Goal: Information Seeking & Learning: Learn about a topic

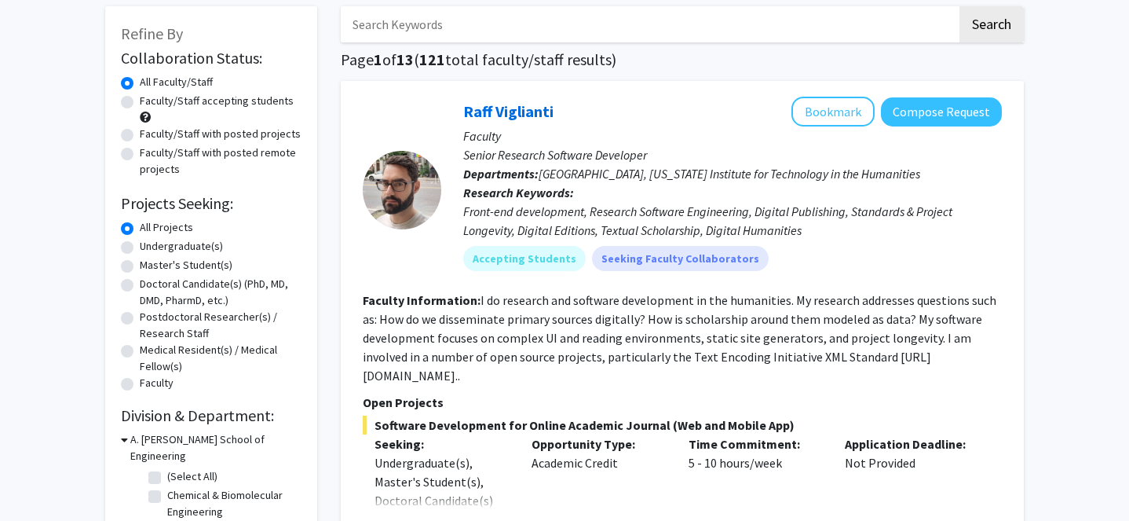
scroll to position [81, 0]
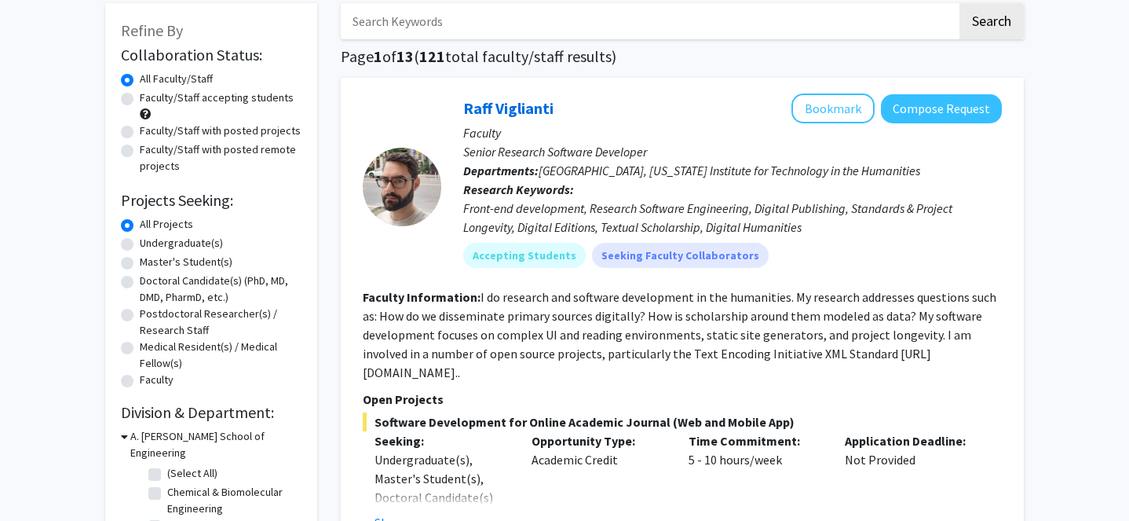
click at [161, 245] on label "Undergraduate(s)" at bounding box center [181, 243] width 83 height 16
click at [150, 245] on input "Undergraduate(s)" at bounding box center [145, 240] width 10 height 10
radio input "true"
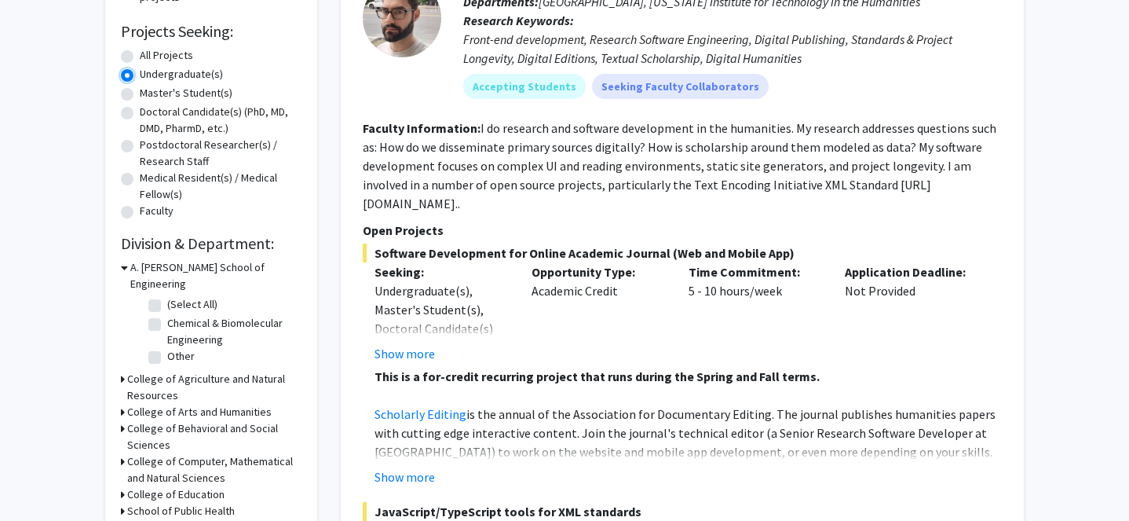
scroll to position [274, 0]
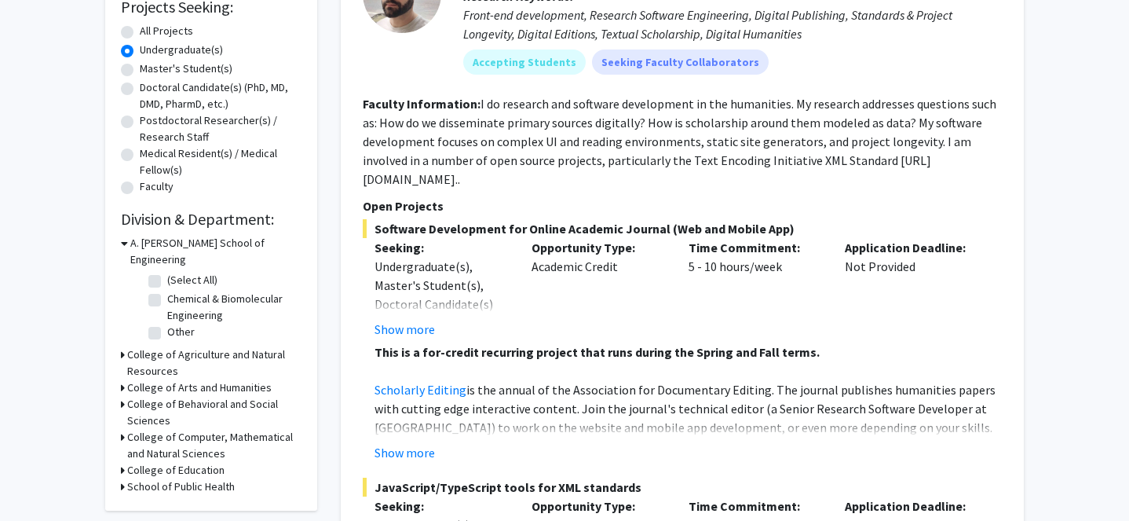
click at [149, 396] on h3 "College of Behavioral and Social Sciences" at bounding box center [214, 412] width 174 height 33
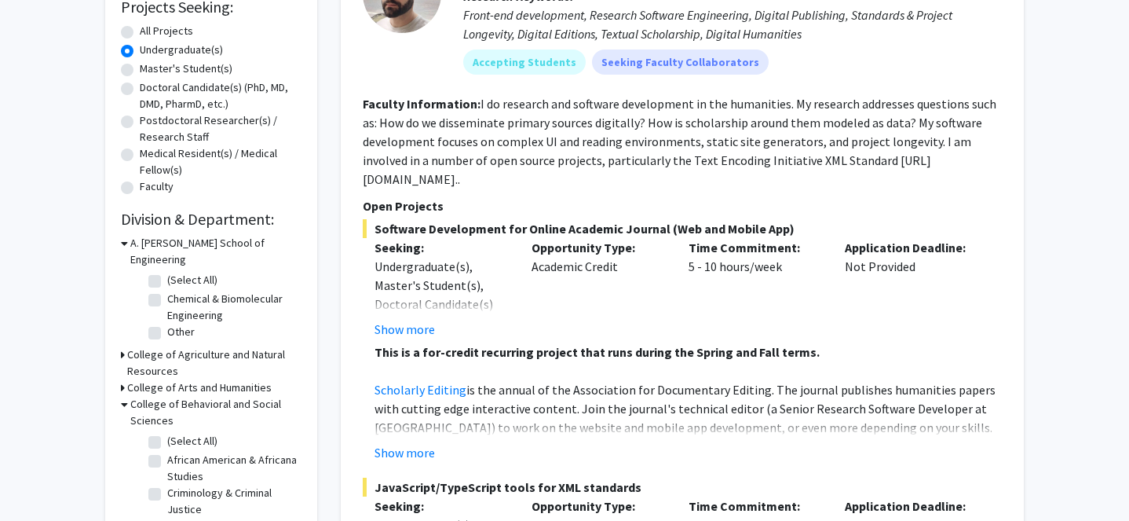
click at [167, 433] on label "(Select All)" at bounding box center [192, 441] width 50 height 16
click at [167, 433] on input "(Select All)" at bounding box center [172, 438] width 10 height 10
checkbox input "true"
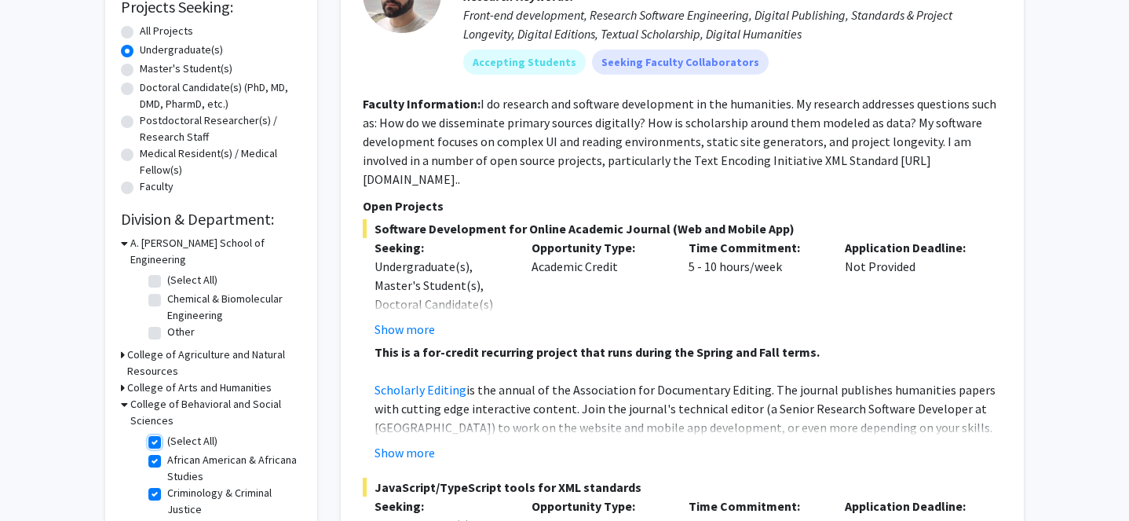
checkbox input "true"
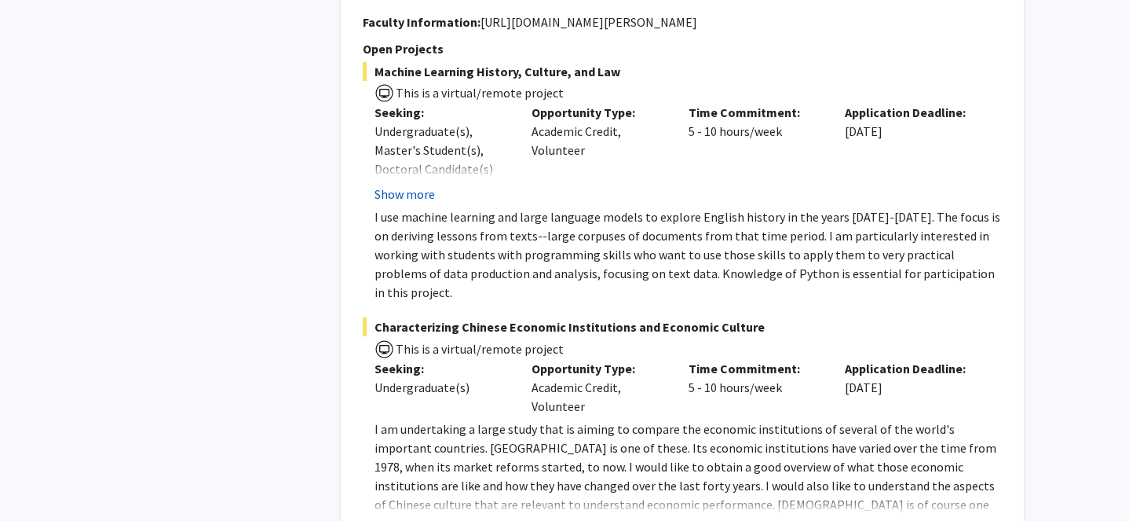
scroll to position [2482, 0]
click at [410, 519] on button "Show more" at bounding box center [405, 528] width 60 height 19
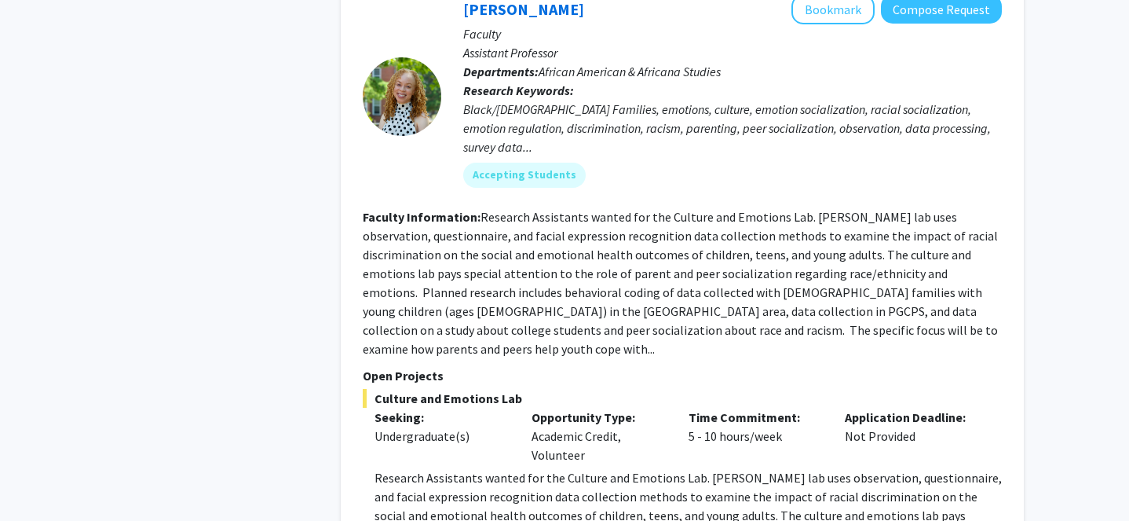
scroll to position [4070, 0]
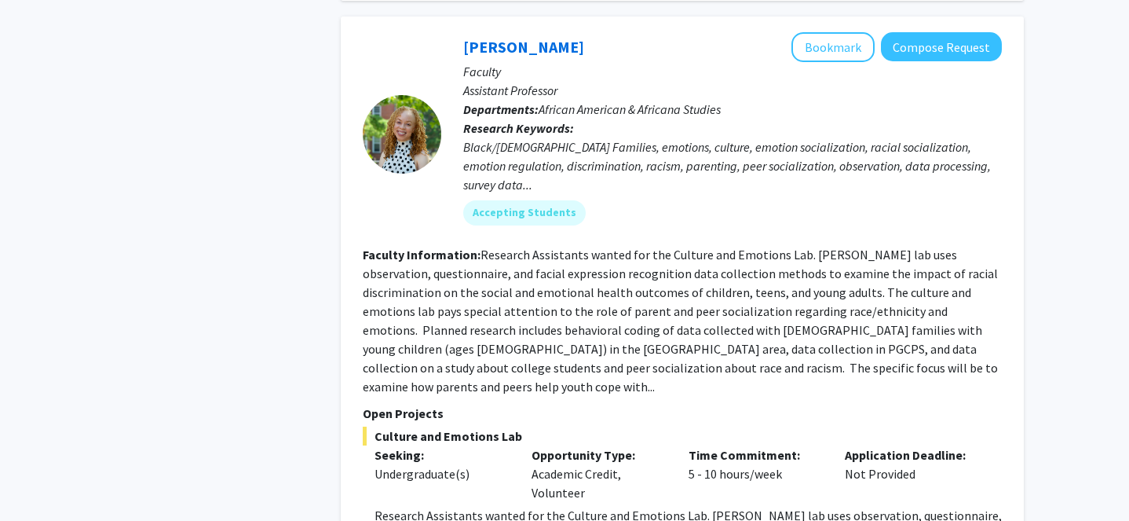
scroll to position [3891, 0]
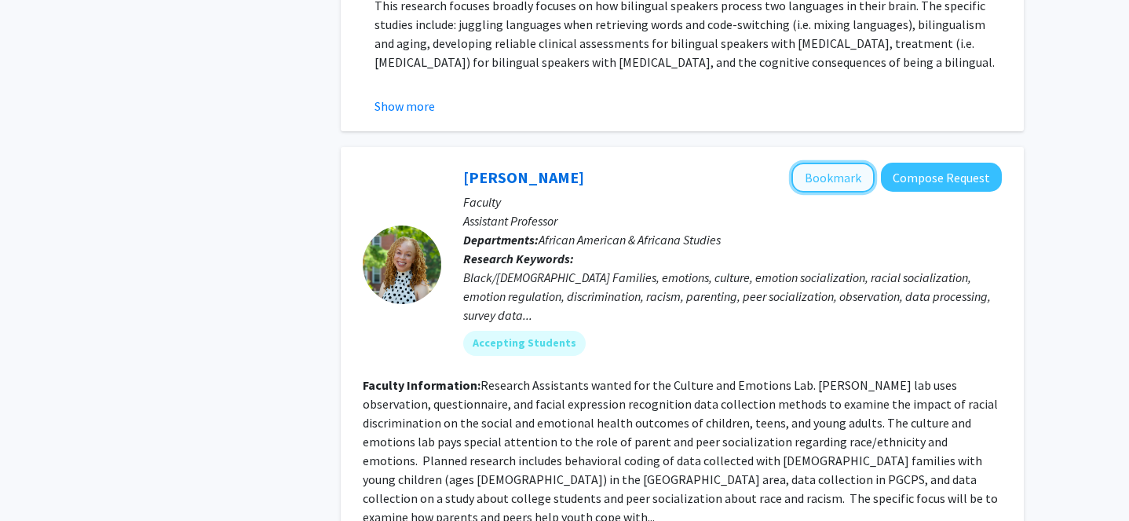
click at [833, 163] on button "Bookmark" at bounding box center [833, 178] width 83 height 30
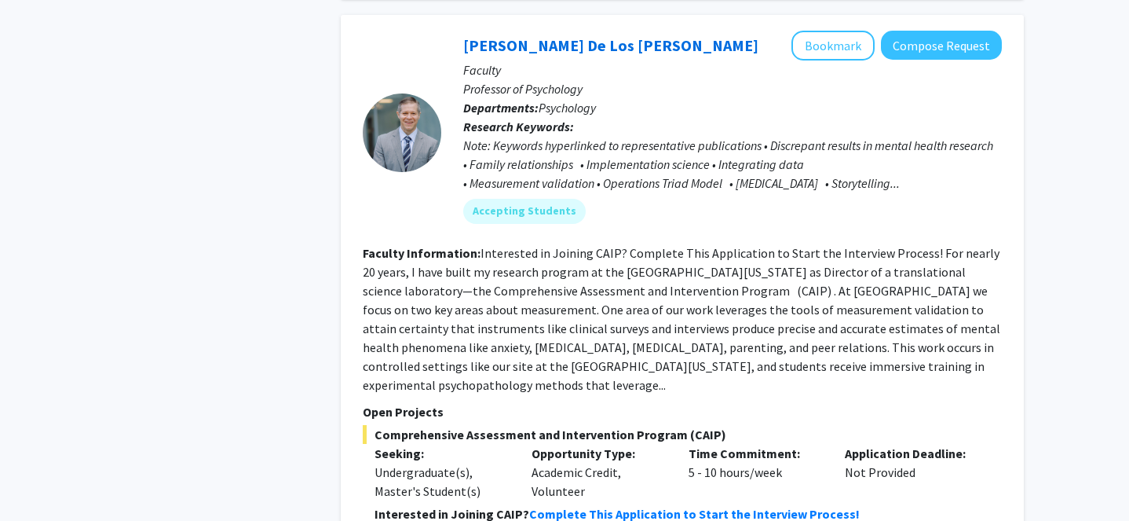
scroll to position [4804, 0]
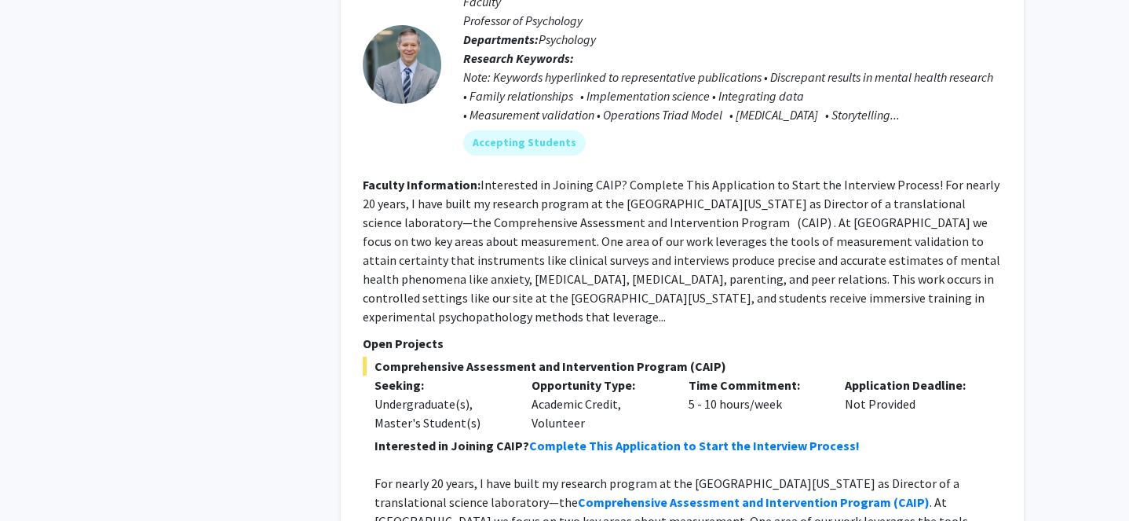
scroll to position [4671, 0]
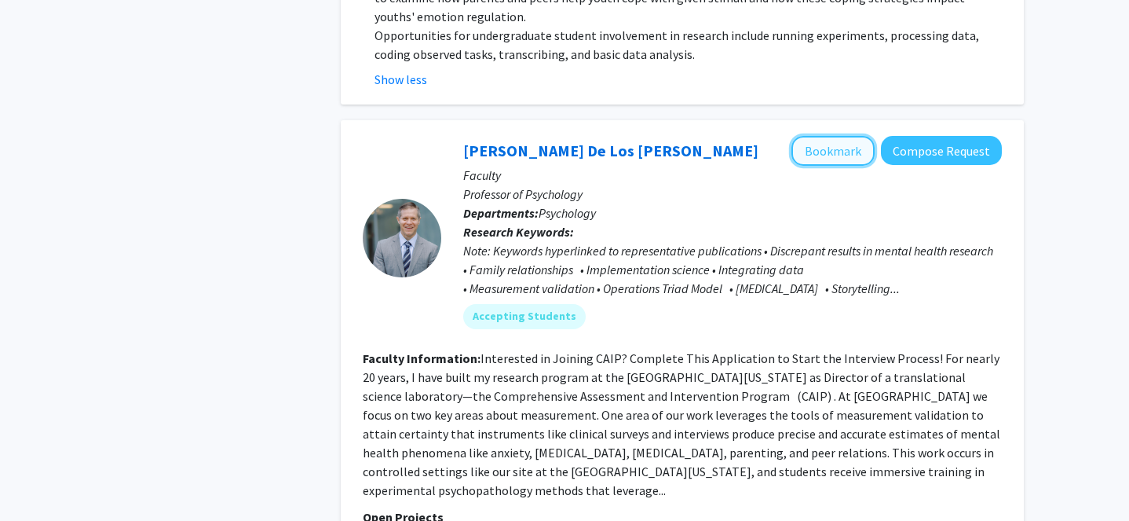
click at [838, 136] on button "Bookmark" at bounding box center [833, 151] width 83 height 30
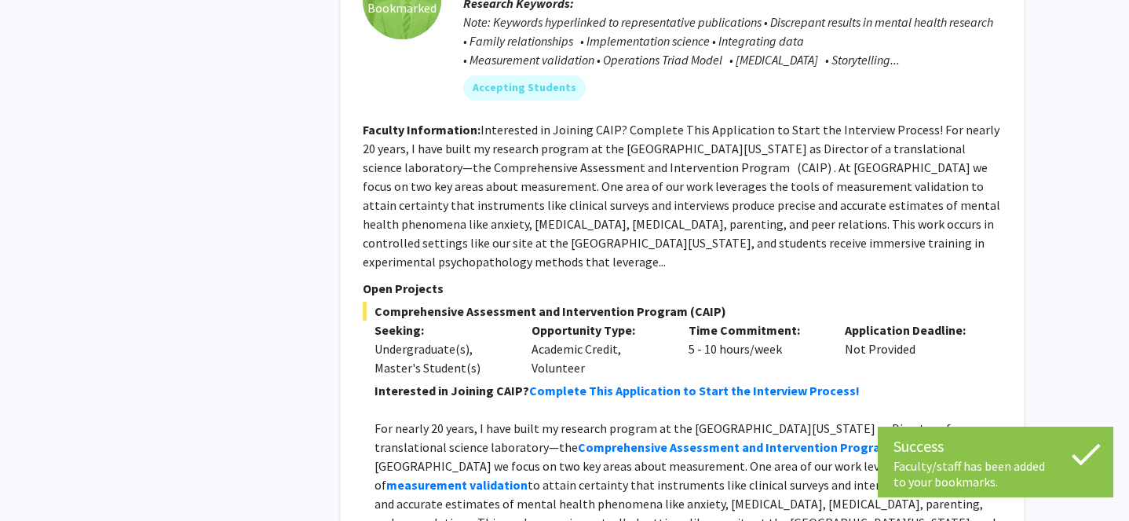
scroll to position [5125, 0]
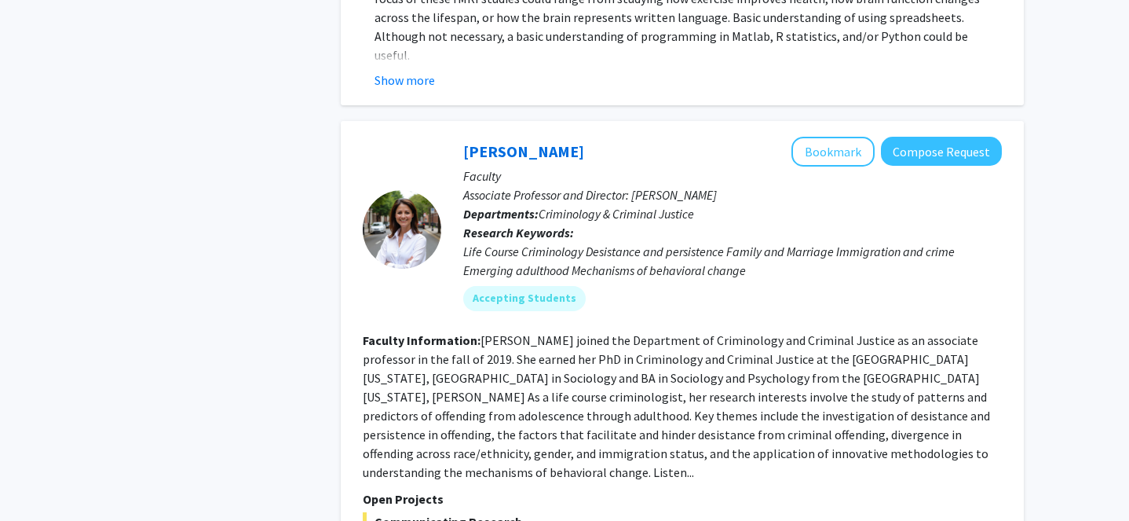
scroll to position [1221, 0]
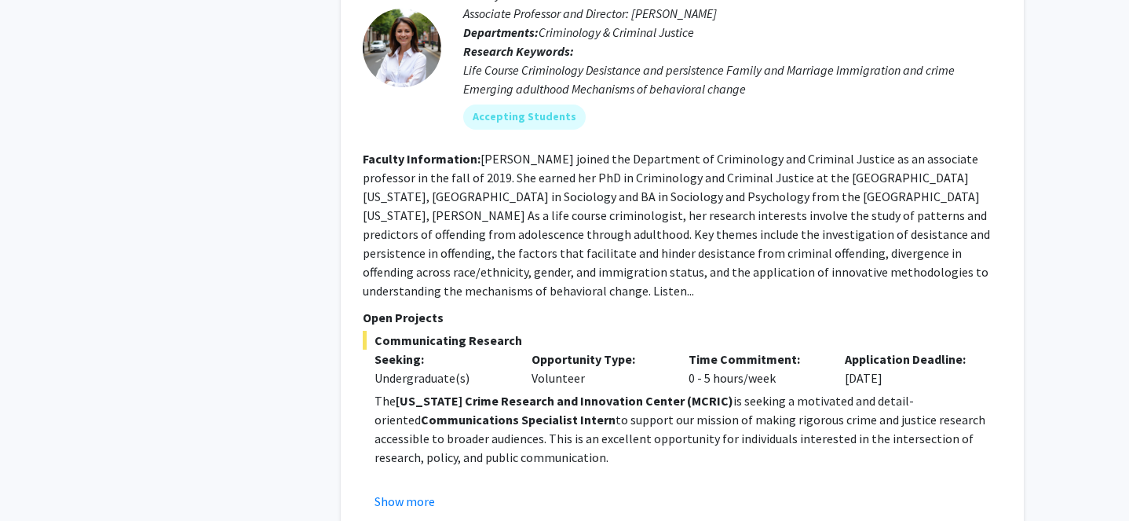
click at [421, 452] on fg-read-more "The [US_STATE] Crime Research and Innovation Center (MCRIC) is seeking a motiva…" at bounding box center [682, 450] width 639 height 119
click at [423, 492] on button "Show more" at bounding box center [405, 501] width 60 height 19
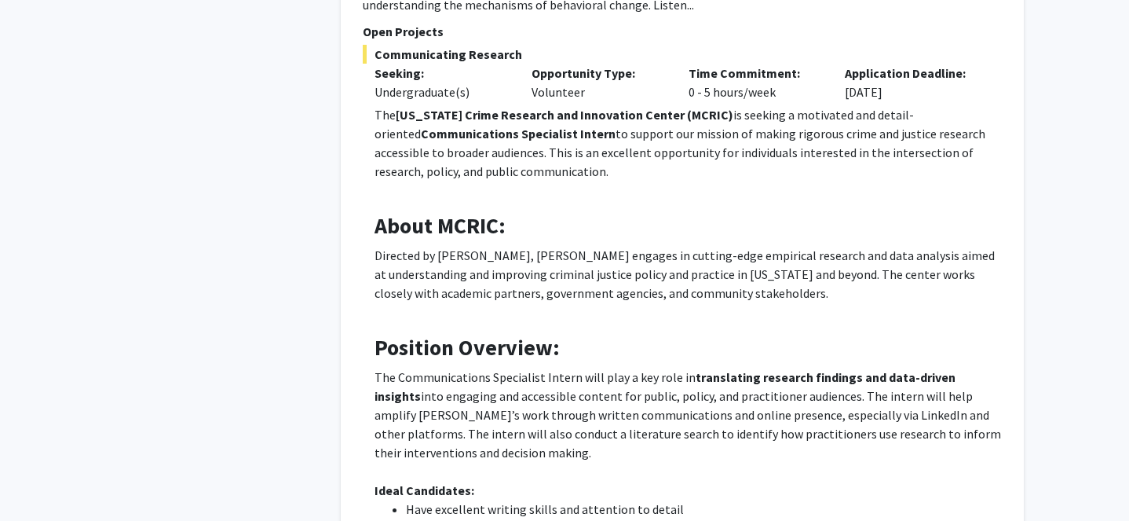
scroll to position [1147, 0]
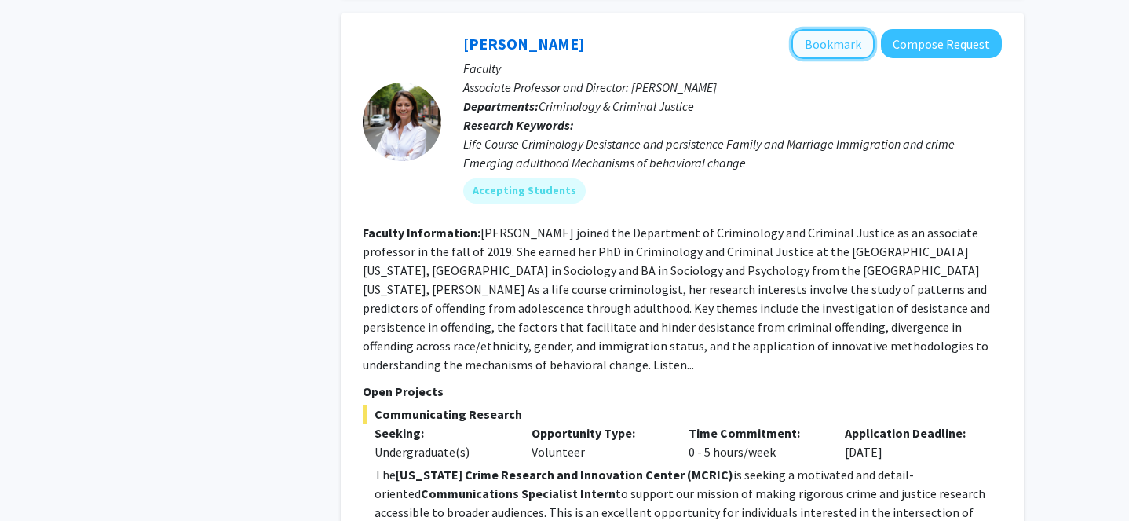
click at [858, 29] on button "Bookmark" at bounding box center [833, 44] width 83 height 30
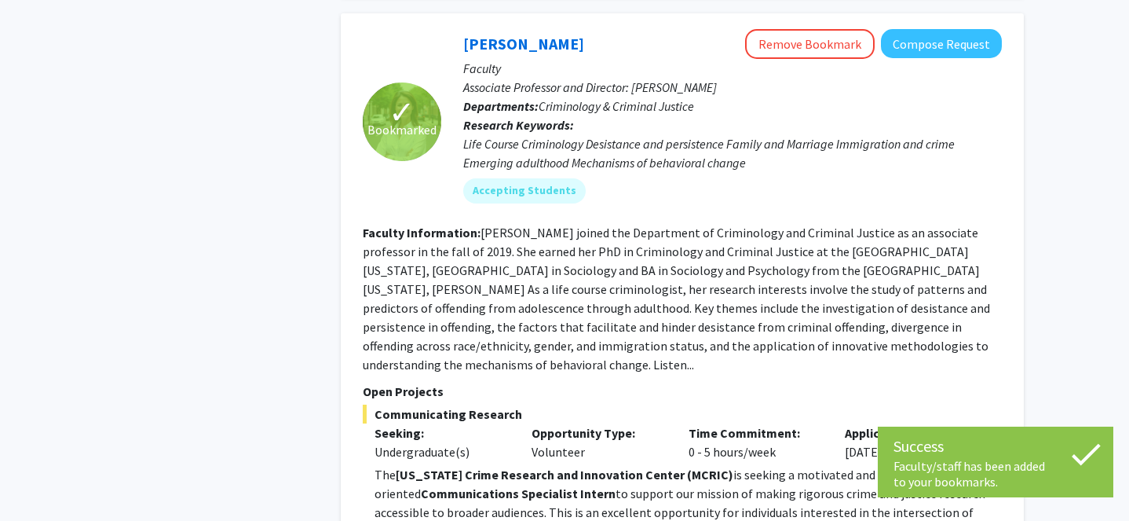
scroll to position [613, 0]
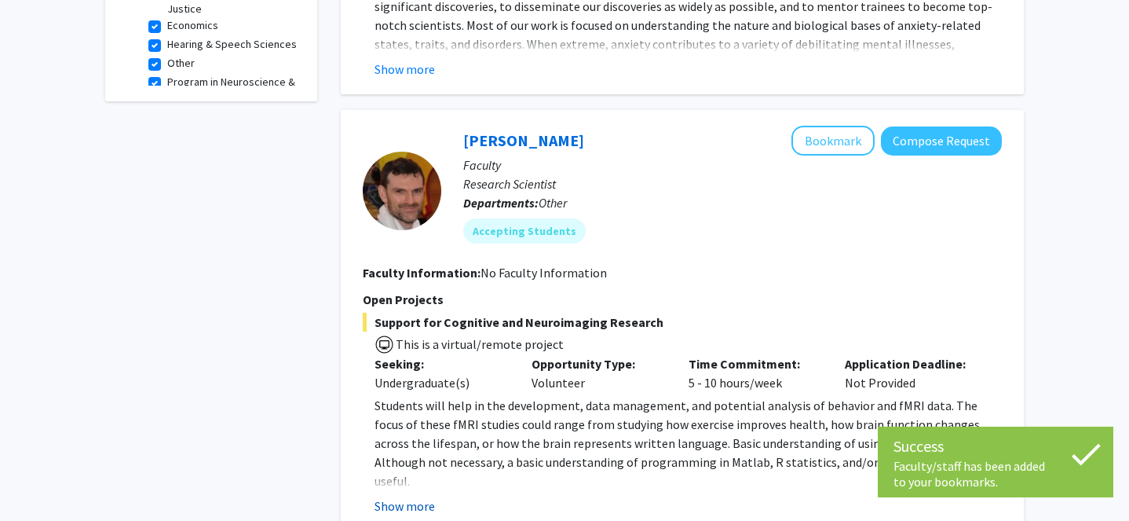
click at [416, 496] on button "Show more" at bounding box center [405, 505] width 60 height 19
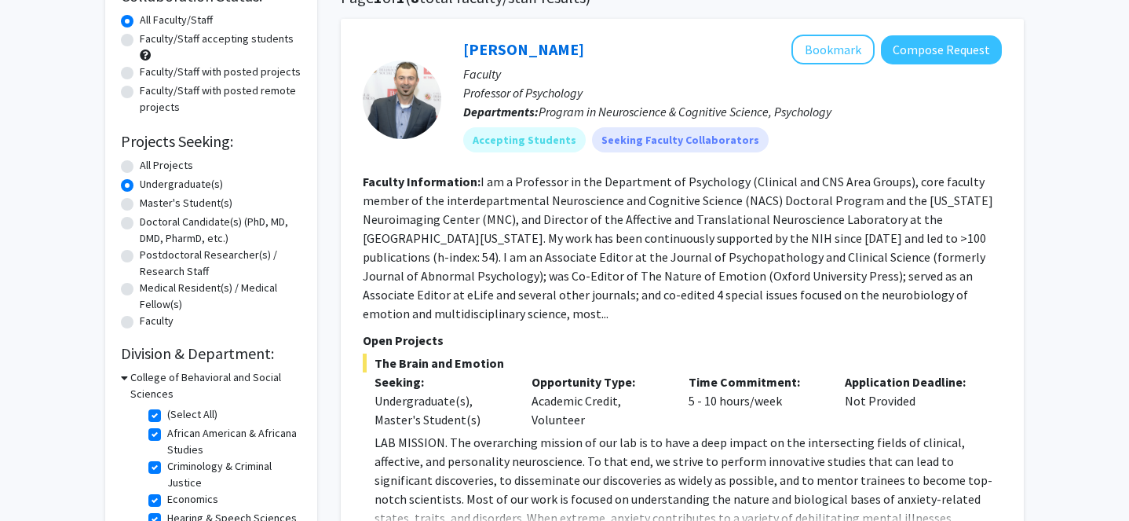
scroll to position [325, 0]
